Goal: Task Accomplishment & Management: Use online tool/utility

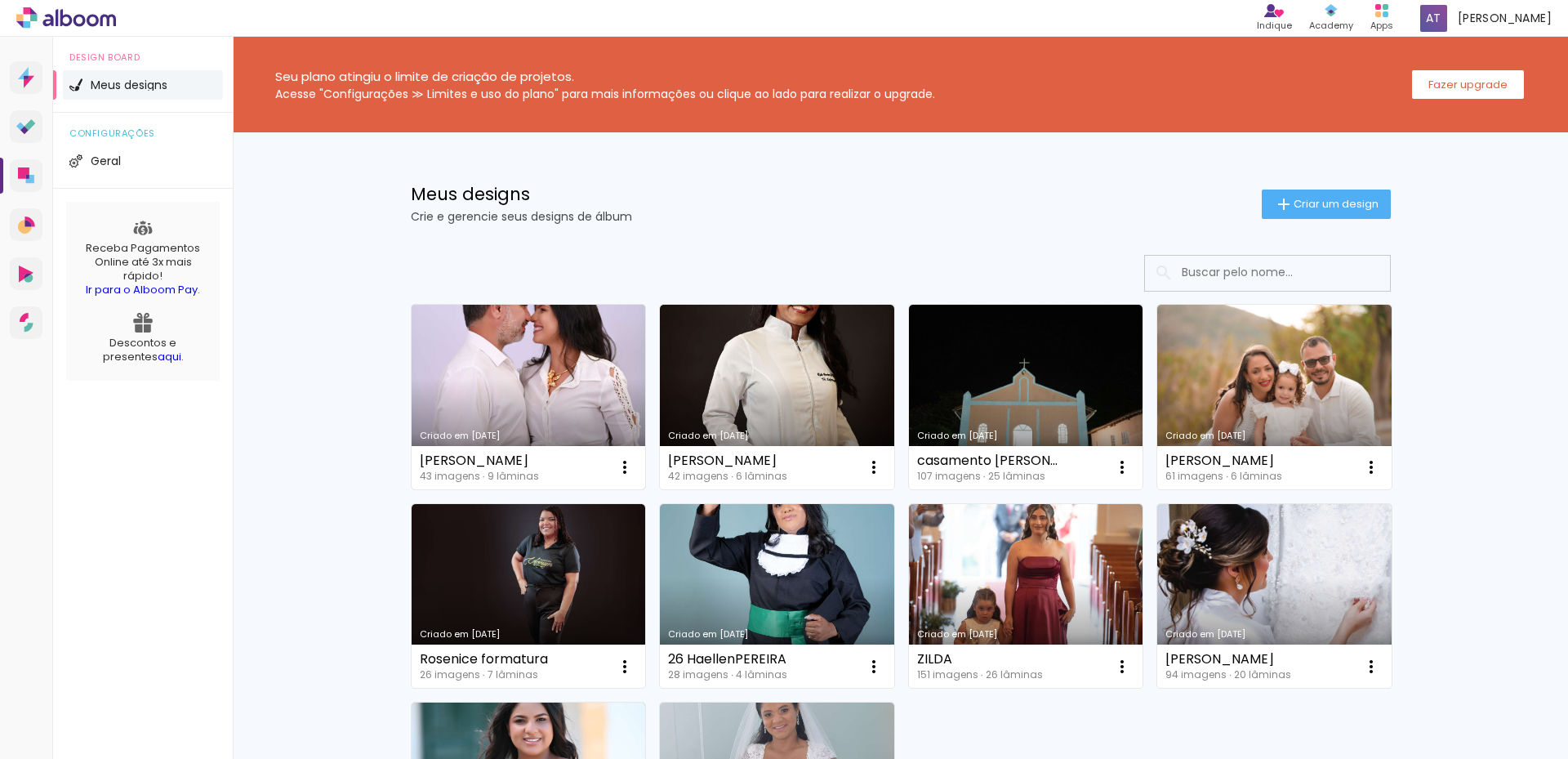
click at [556, 401] on link "Criado em [DATE]" at bounding box center [528, 397] width 234 height 185
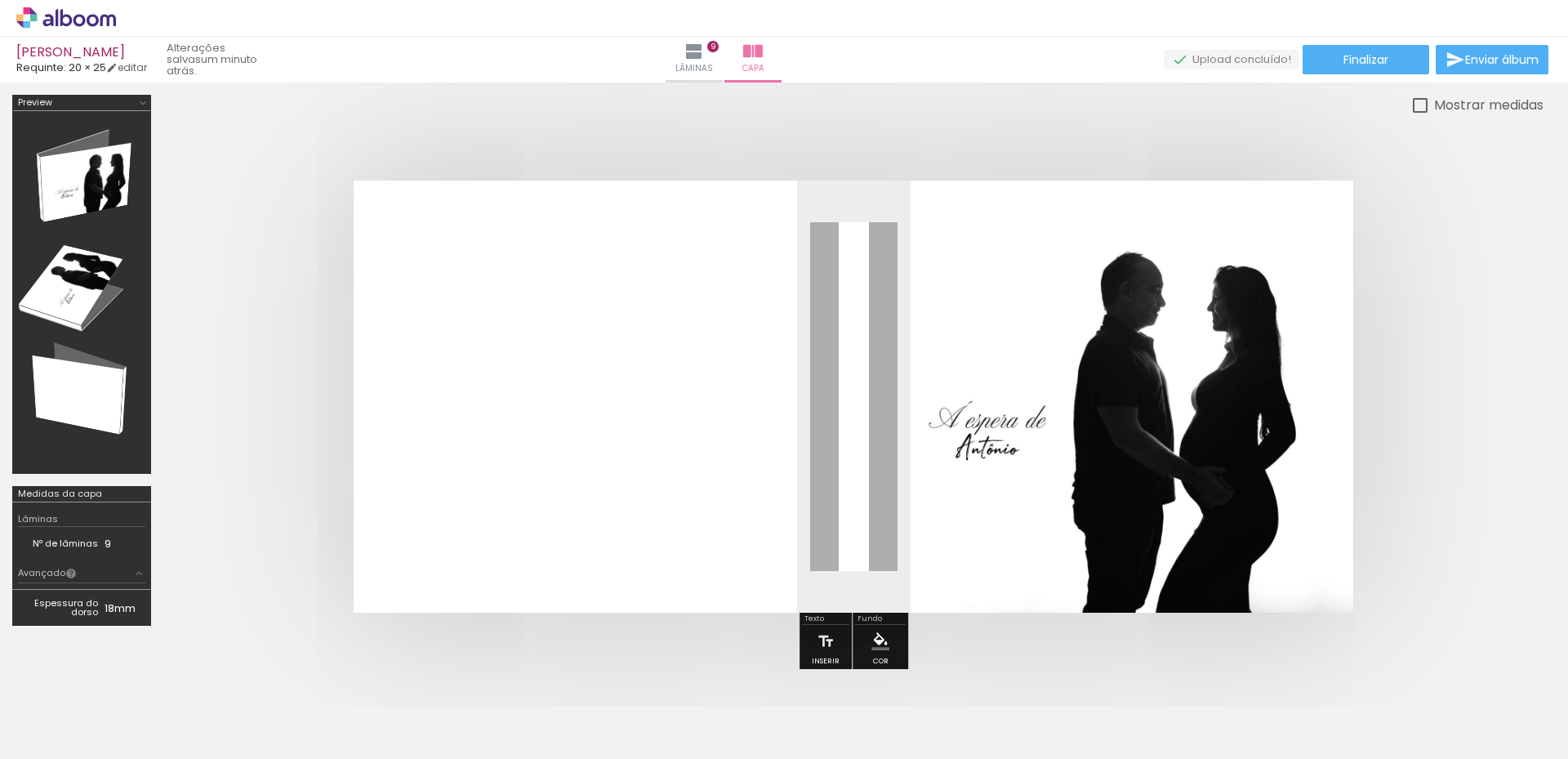
scroll to position [0, 2503]
click at [704, 59] on iron-icon at bounding box center [694, 52] width 20 height 20
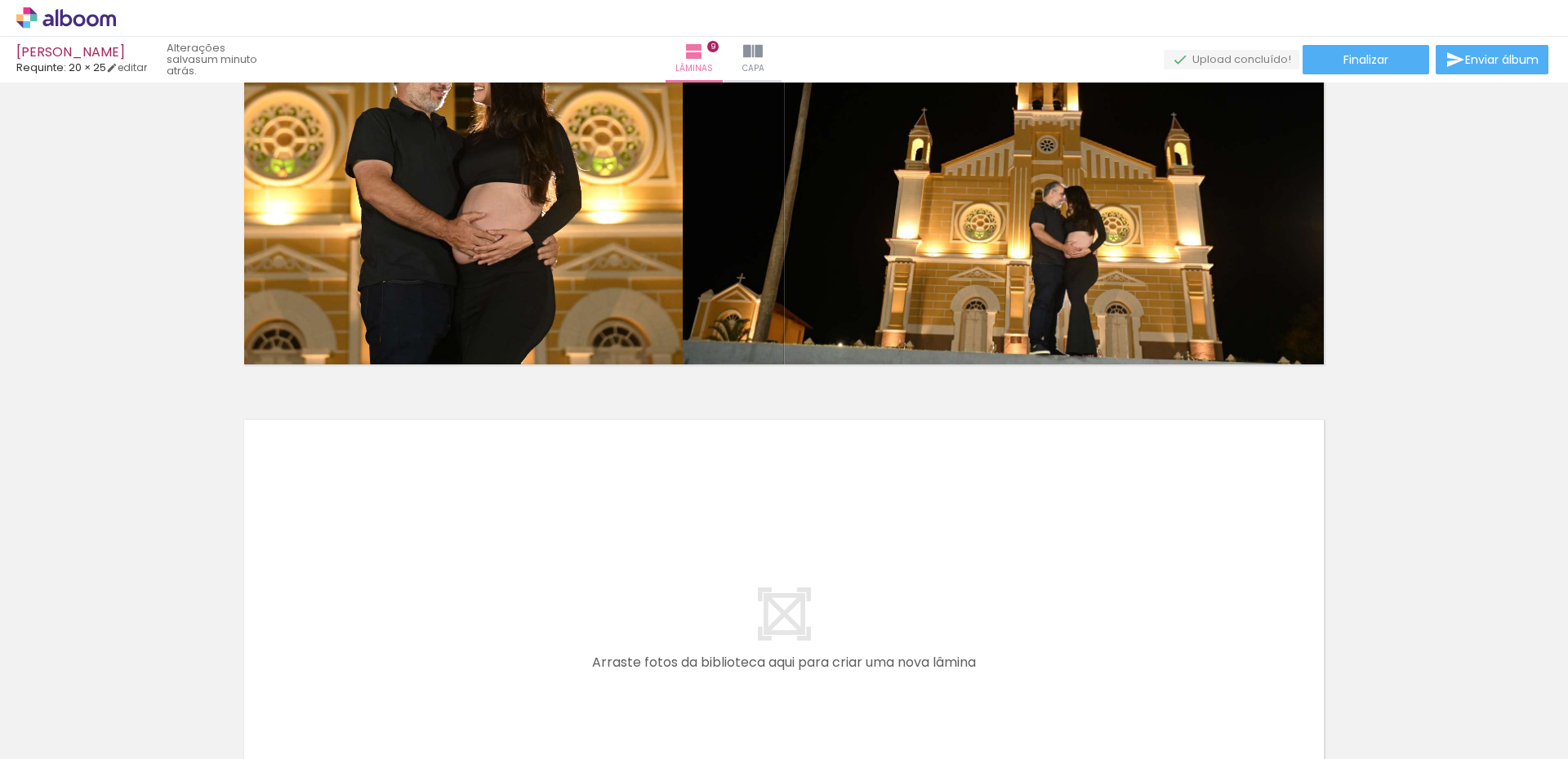
scroll to position [4341, 0]
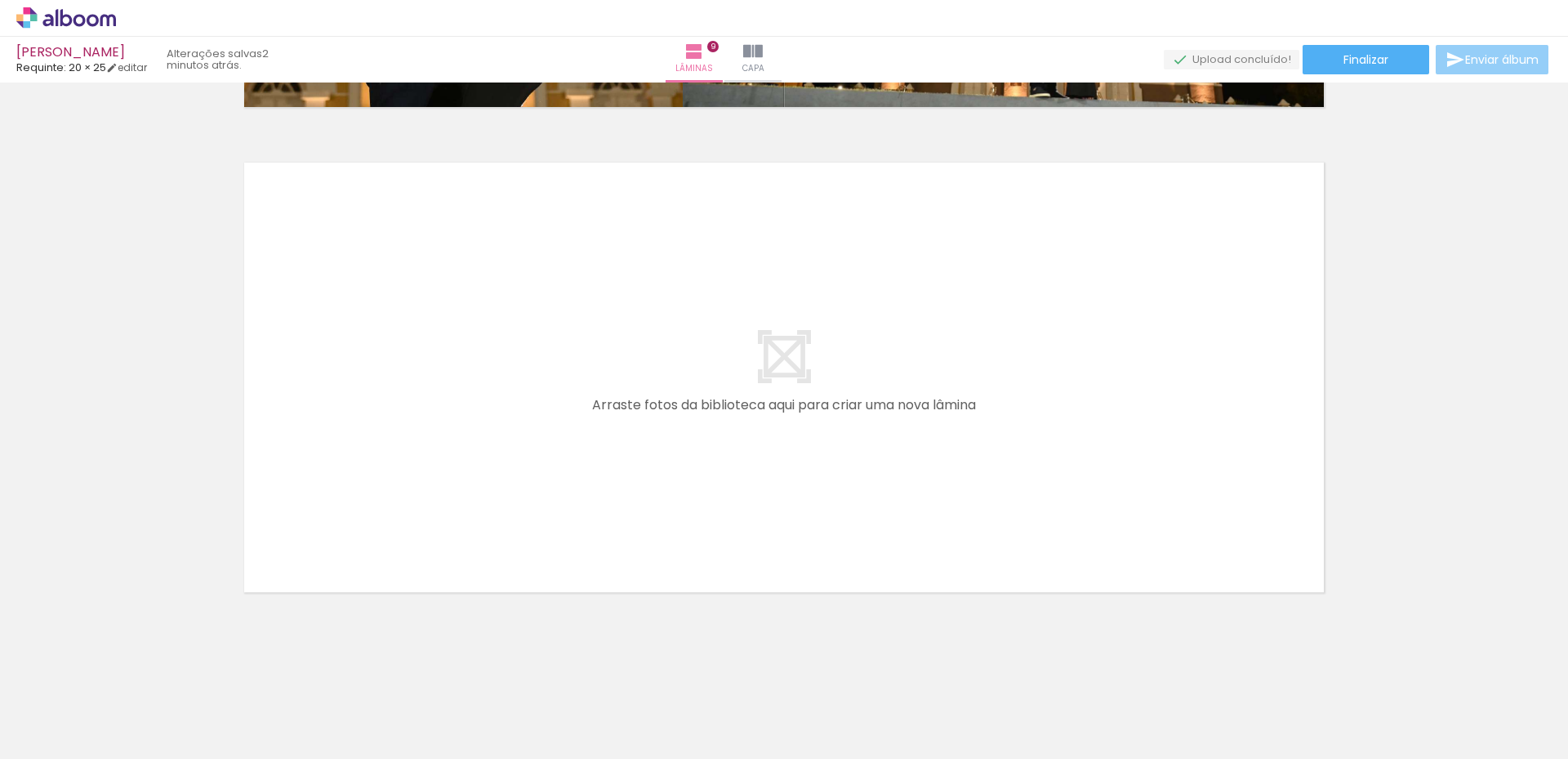
click at [1472, 57] on span "Enviar álbum" at bounding box center [1501, 59] width 73 height 12
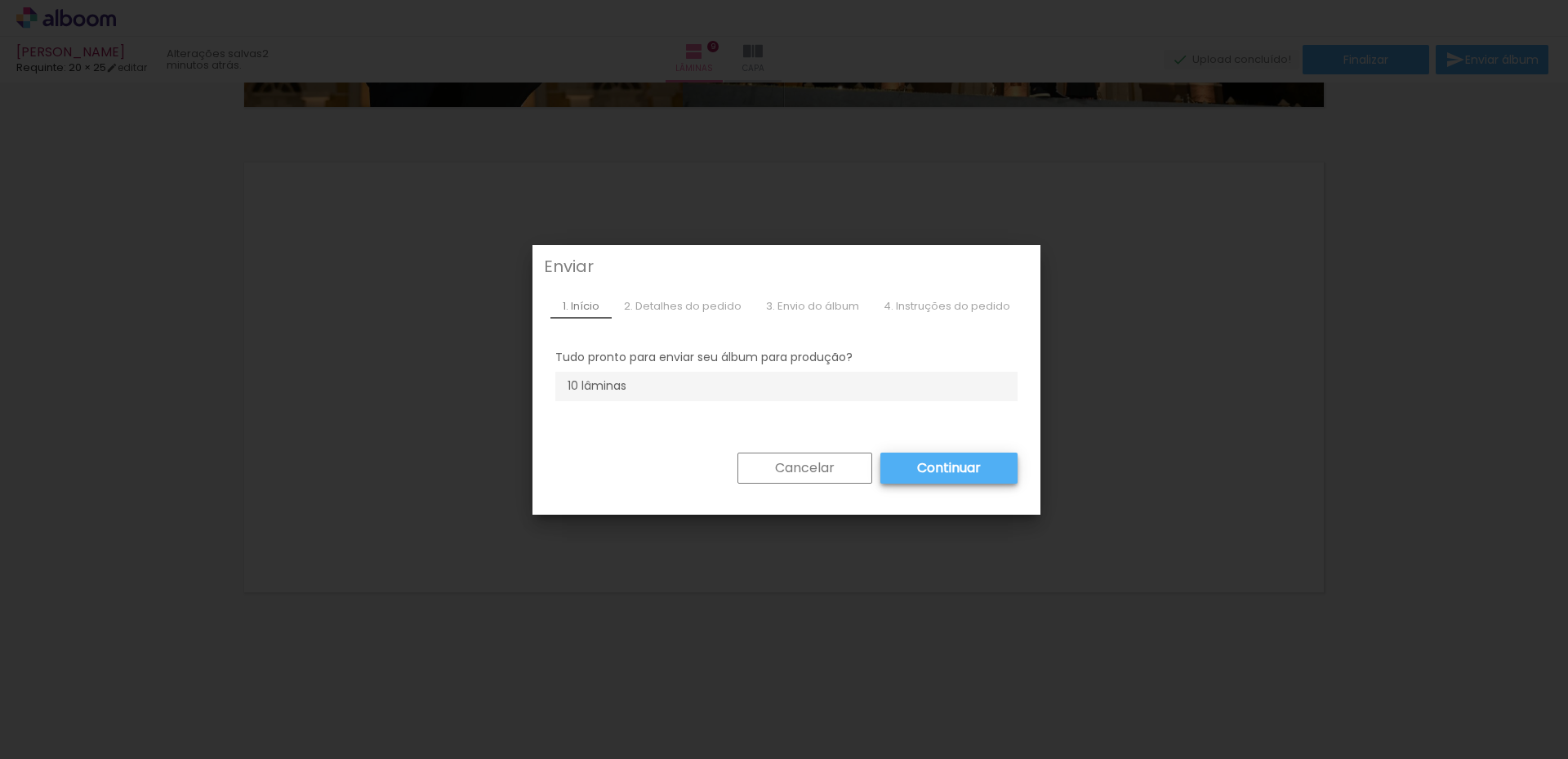
click at [0, 0] on slot "Continuar" at bounding box center [0, 0] width 0 height 0
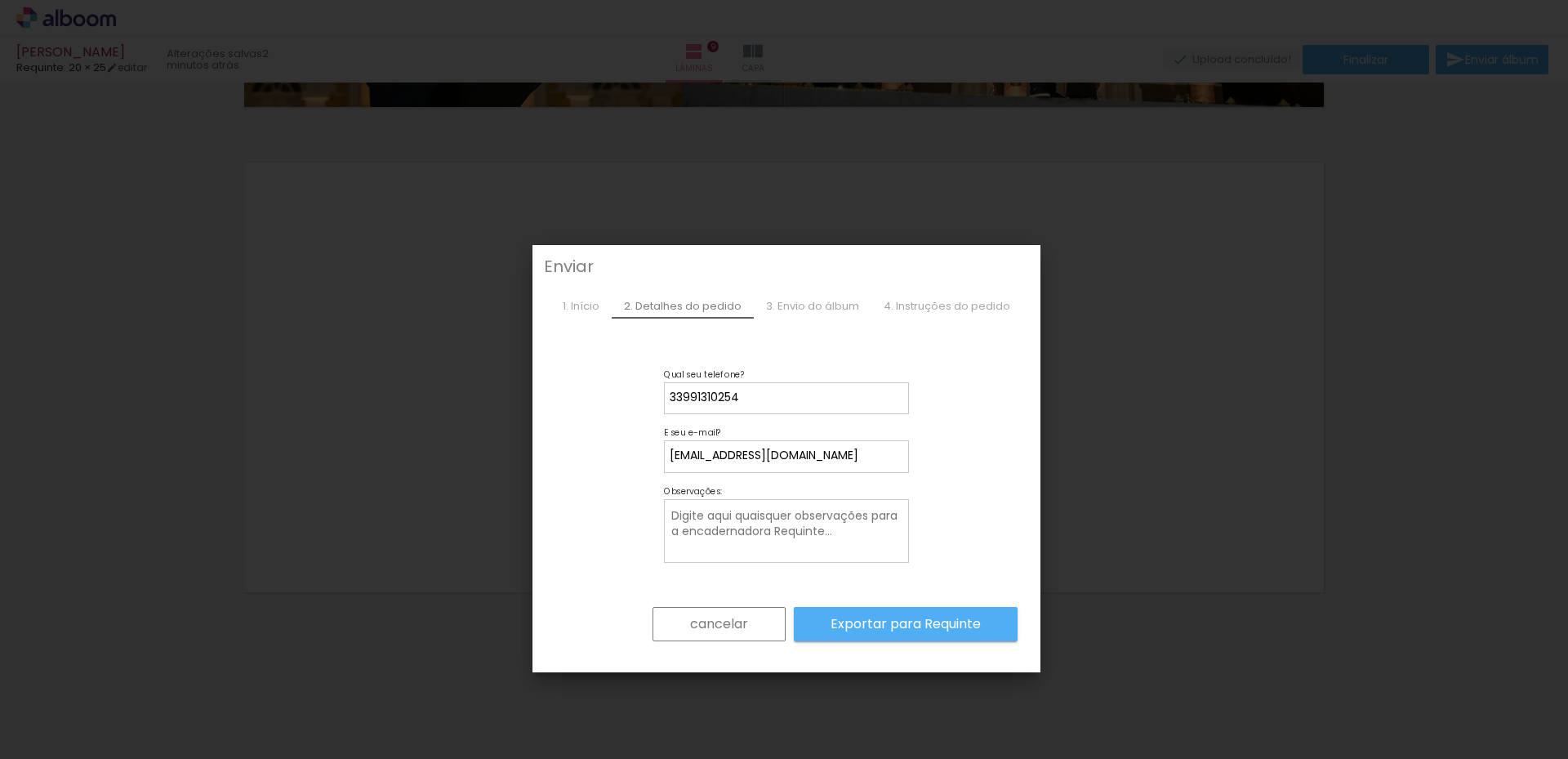
click at [0, 0] on slot "Exportar para Requinte" at bounding box center [0, 0] width 0 height 0
